Goal: Contribute content: Add original content to the website for others to see

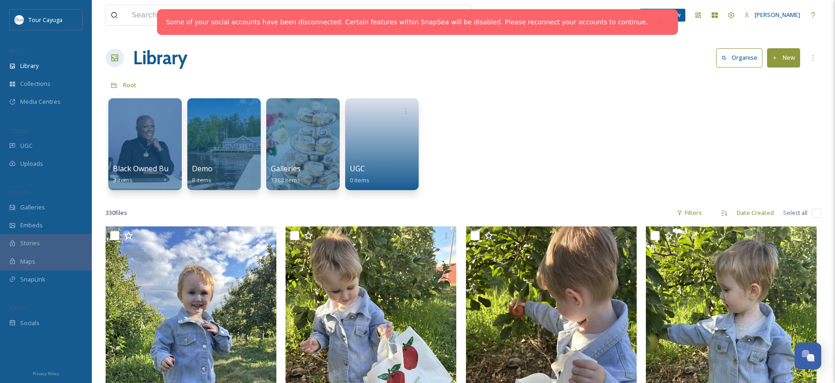
click at [784, 60] on button "New" at bounding box center [784, 57] width 33 height 19
click at [781, 76] on span "File Upload" at bounding box center [780, 79] width 30 height 9
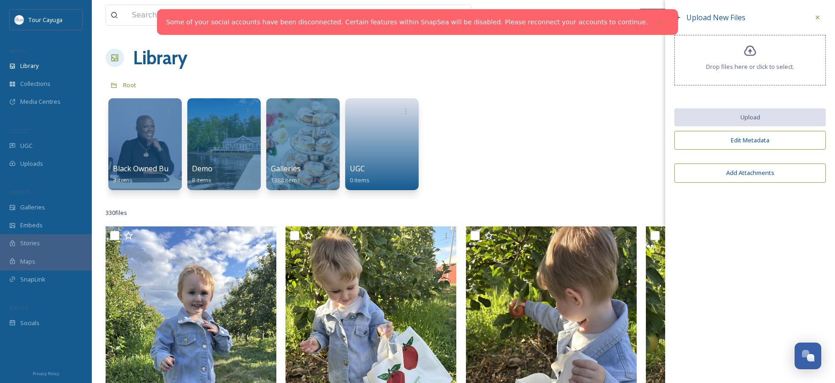
click at [754, 58] on icon at bounding box center [750, 51] width 13 height 13
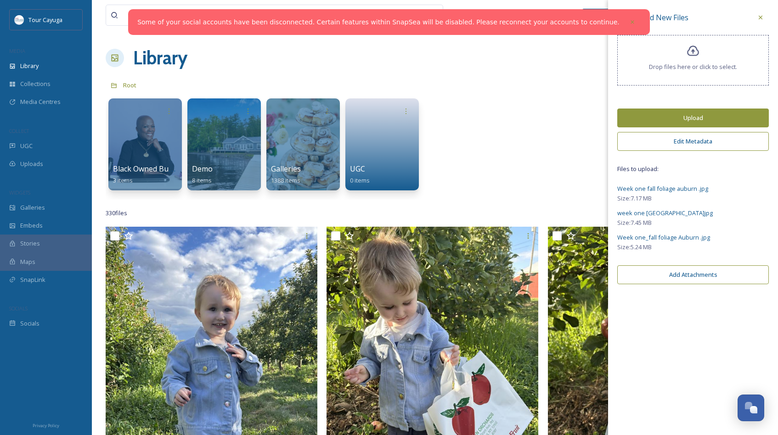
click at [711, 145] on button "Edit Metadata" at bounding box center [693, 141] width 152 height 19
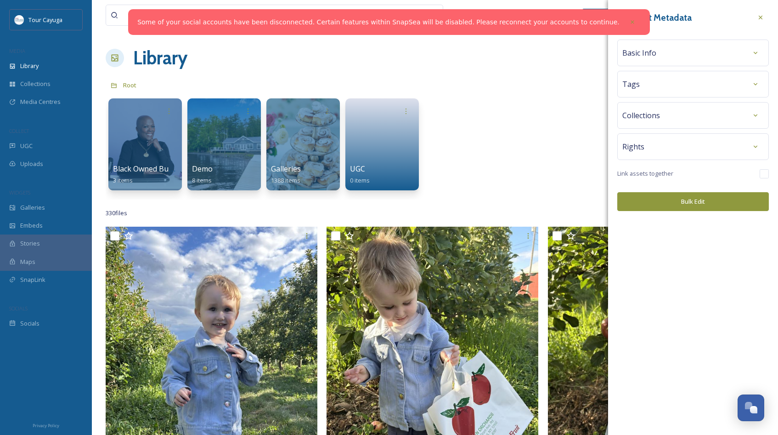
click at [657, 53] on div "Basic Info" at bounding box center [692, 53] width 141 height 17
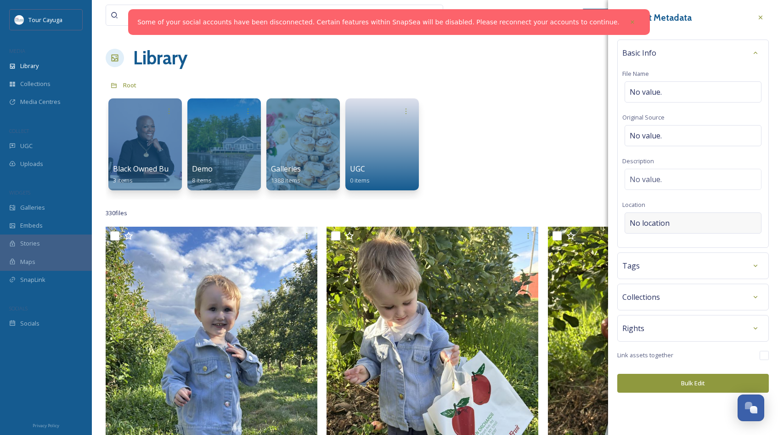
click at [678, 227] on div "No location" at bounding box center [693, 222] width 137 height 21
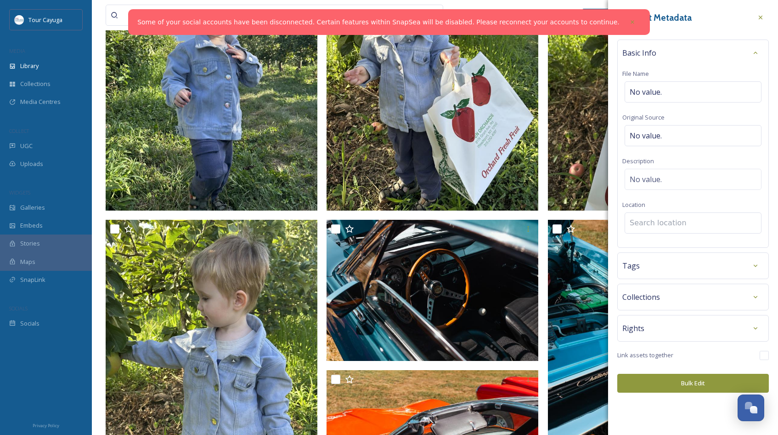
scroll to position [348, 0]
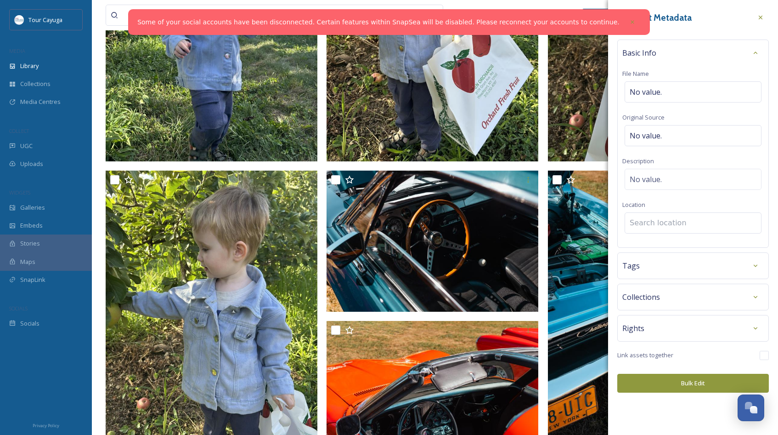
click at [652, 223] on input at bounding box center [693, 223] width 136 height 20
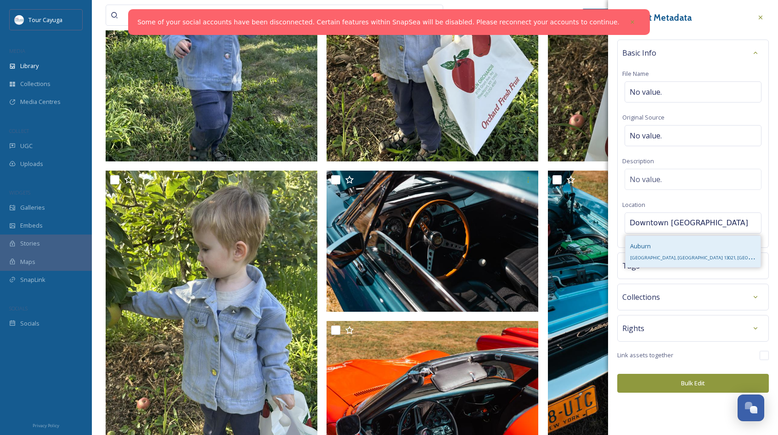
type input "Downtown [GEOGRAPHIC_DATA]"
click at [649, 247] on span "Auburn" at bounding box center [640, 246] width 21 height 8
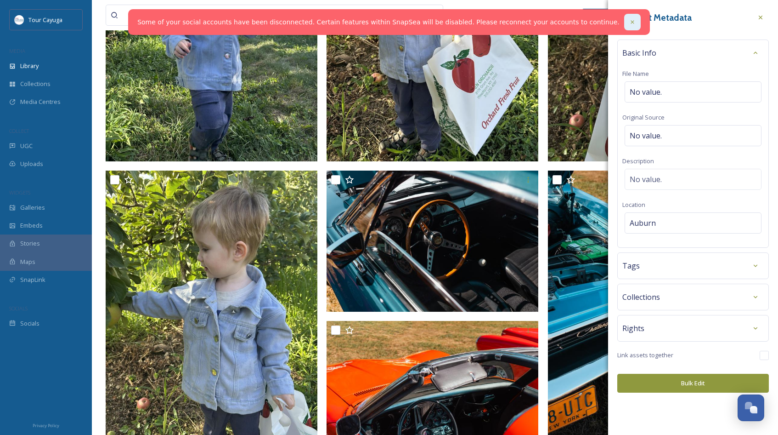
click at [629, 21] on icon at bounding box center [632, 22] width 6 height 6
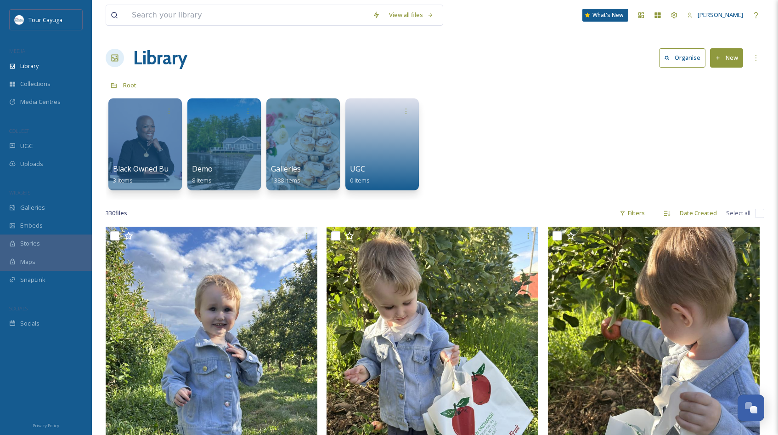
scroll to position [0, 0]
click at [732, 55] on button "New" at bounding box center [726, 57] width 33 height 19
click at [722, 79] on span "File Upload" at bounding box center [722, 79] width 30 height 9
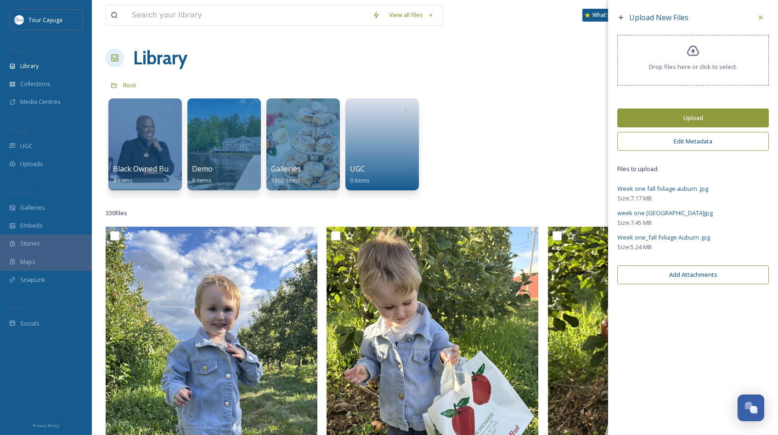
click at [683, 145] on button "Edit Metadata" at bounding box center [693, 141] width 152 height 19
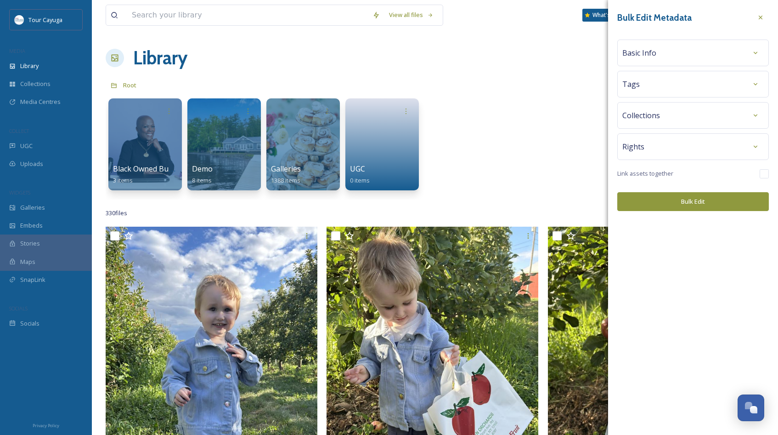
click at [655, 51] on span "Basic Info" at bounding box center [639, 52] width 34 height 11
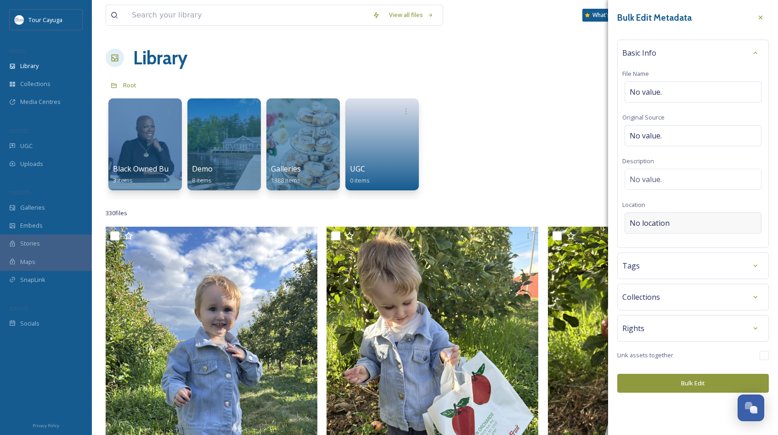
click at [649, 222] on span "No location" at bounding box center [650, 222] width 40 height 11
click at [649, 222] on input at bounding box center [693, 223] width 136 height 20
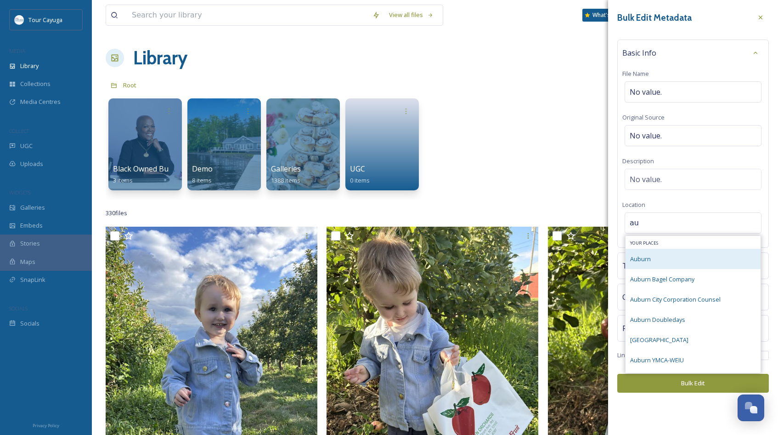
type input "a"
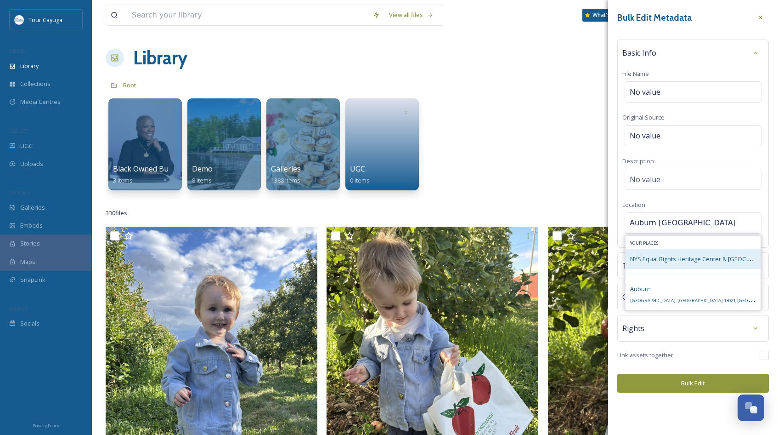
type input "Auburn [GEOGRAPHIC_DATA]"
click at [658, 255] on span "NYS Equal Rights Heritage Center & [GEOGRAPHIC_DATA]" at bounding box center [708, 258] width 156 height 9
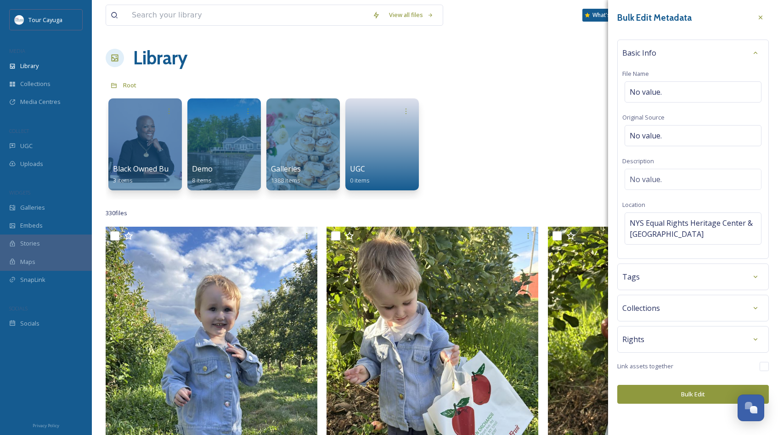
click at [699, 383] on button "Bulk Edit" at bounding box center [693, 393] width 152 height 19
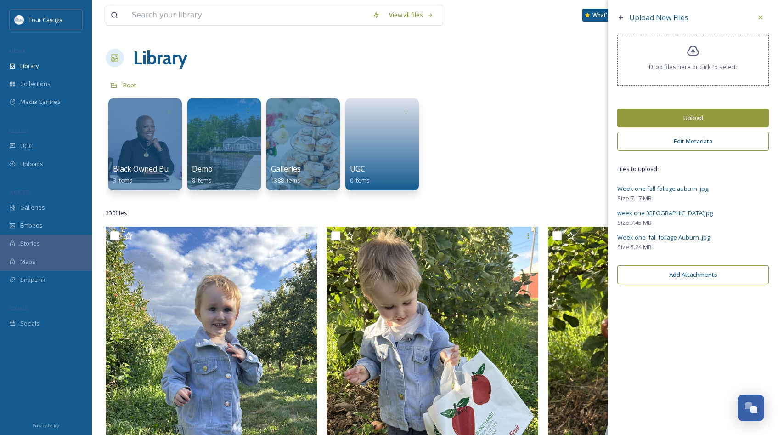
click at [694, 123] on button "Upload" at bounding box center [693, 117] width 152 height 19
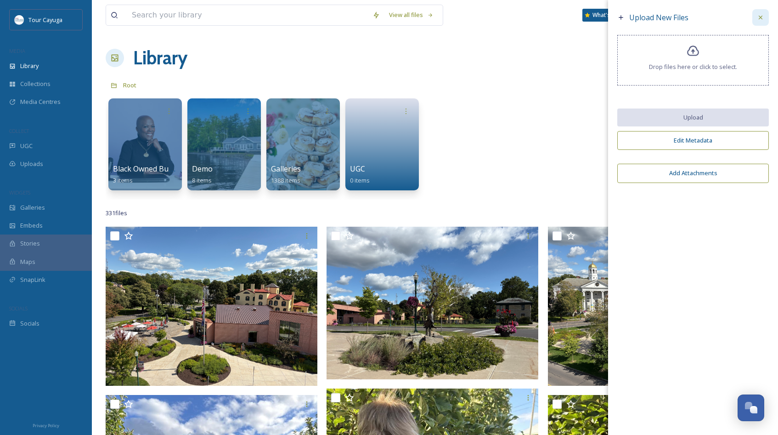
click at [761, 16] on icon at bounding box center [760, 17] width 7 height 7
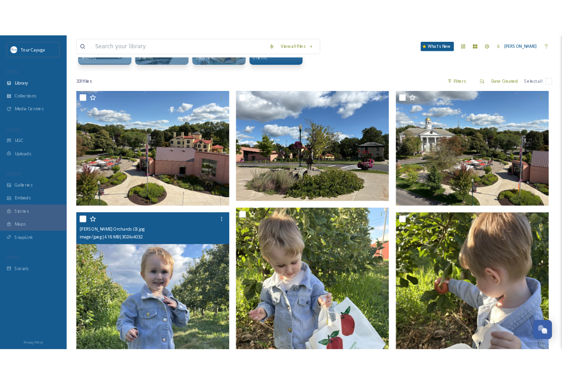
scroll to position [147, 0]
